Goal: Check status: Check status

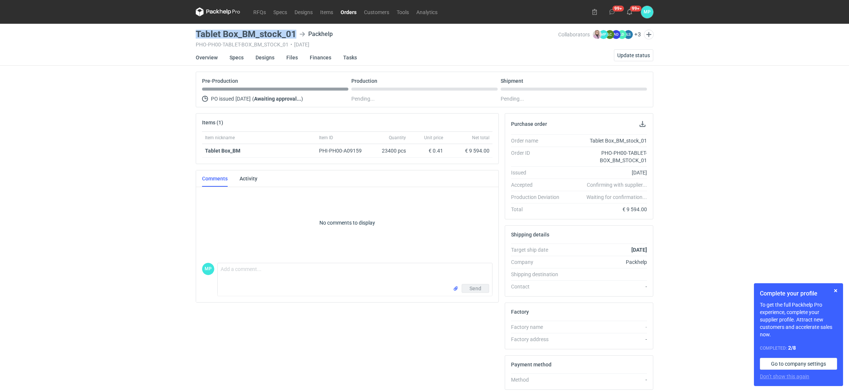
click at [345, 12] on link "Orders" at bounding box center [348, 11] width 23 height 9
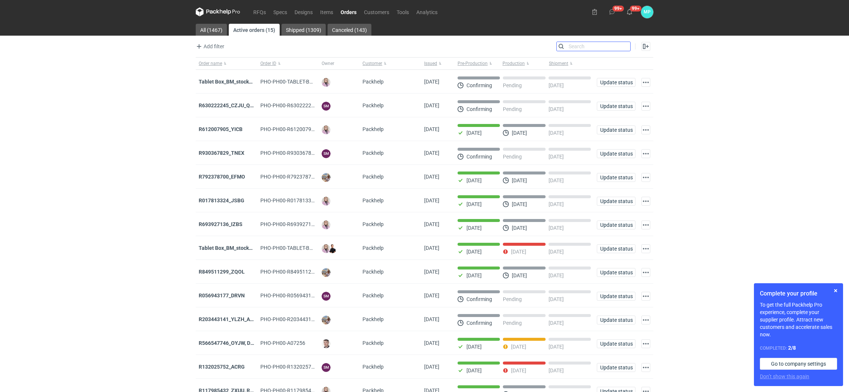
click at [629, 44] on input "Search" at bounding box center [594, 46] width 74 height 9
click at [578, 43] on input "Search" at bounding box center [594, 46] width 74 height 9
paste input "R132025752_ACRG"
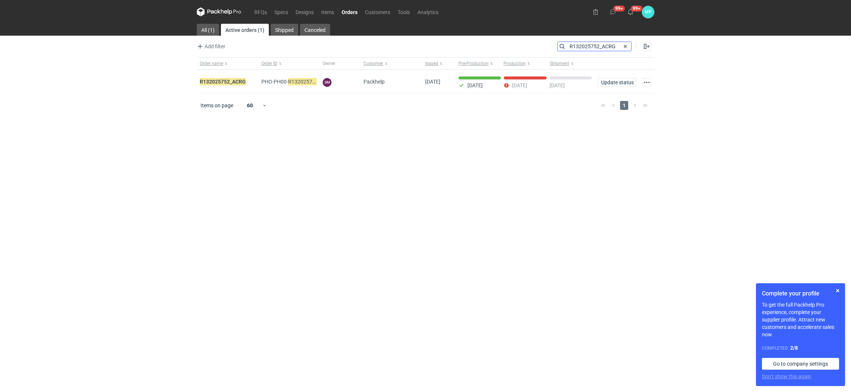
type input "R132025752_ACRG"
click at [239, 82] on em "R132025752_ACRG" at bounding box center [223, 82] width 46 height 8
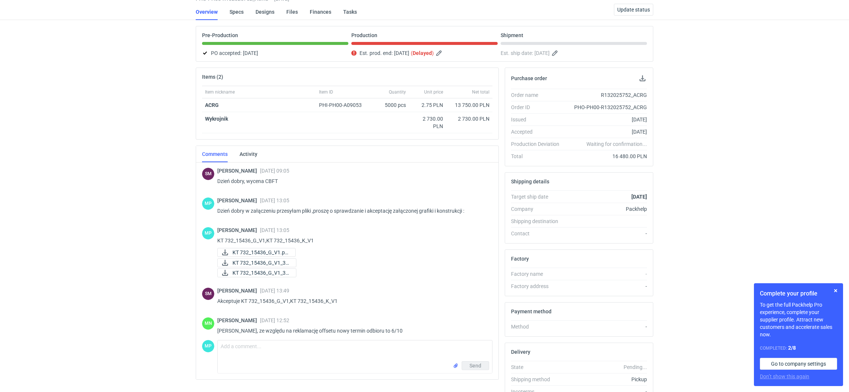
scroll to position [87, 0]
